Goal: Transaction & Acquisition: Purchase product/service

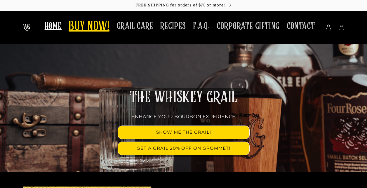
click at [87, 32] on span "BUY NOW!" at bounding box center [89, 27] width 41 height 16
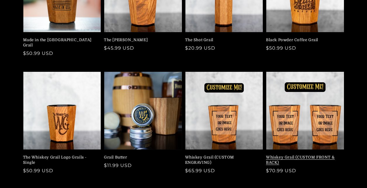
scroll to position [146, 0]
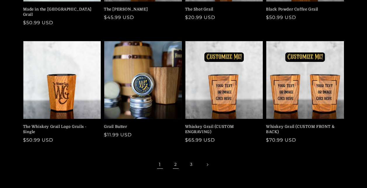
click at [177, 159] on link "2" at bounding box center [175, 164] width 13 height 13
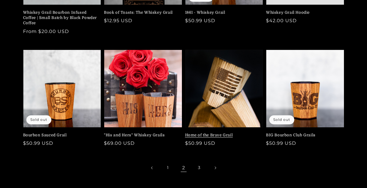
scroll to position [175, 0]
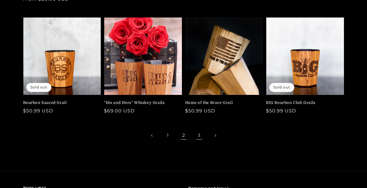
click at [198, 134] on link "3" at bounding box center [199, 135] width 13 height 13
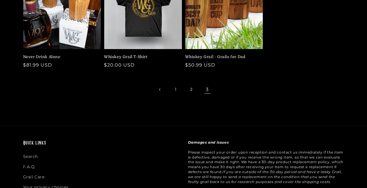
scroll to position [146, 0]
